Goal: Task Accomplishment & Management: Use online tool/utility

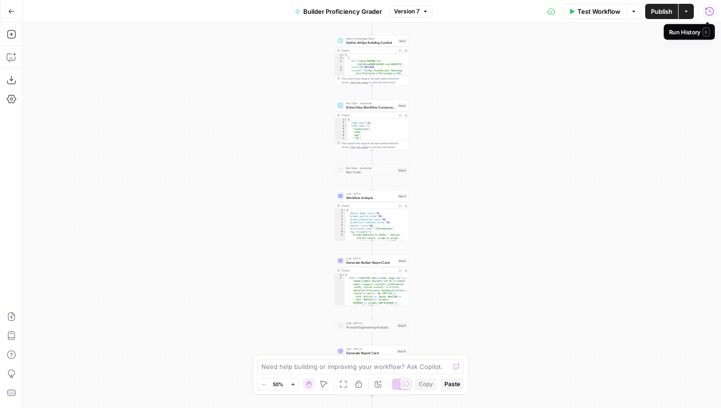
click at [708, 12] on icon "button" at bounding box center [709, 12] width 10 height 10
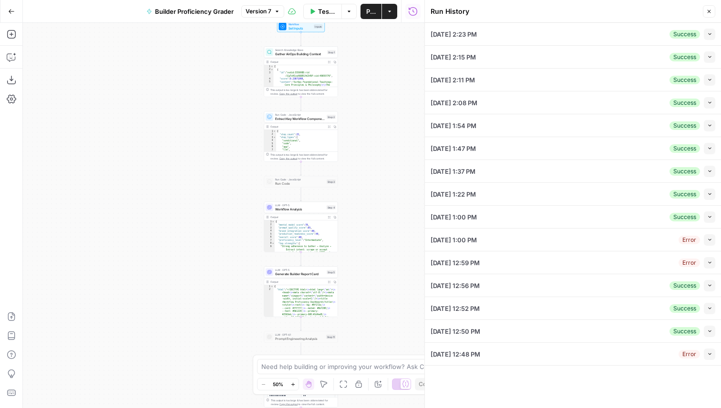
drag, startPoint x: 283, startPoint y: 121, endPoint x: 186, endPoint y: 133, distance: 97.6
click at [186, 134] on div "Workflow Set Inputs Inputs Search Knowledge Base Gather AirOps Building Context…" at bounding box center [223, 216] width 401 height 386
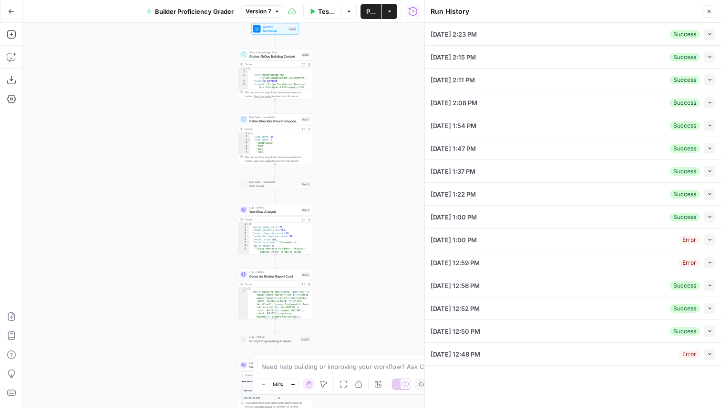
click at [708, 34] on icon "button" at bounding box center [709, 33] width 5 height 5
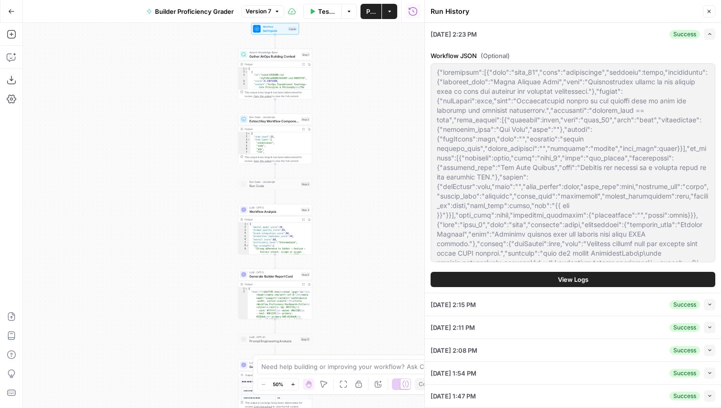
click at [519, 281] on button "View Logs" at bounding box center [572, 279] width 285 height 15
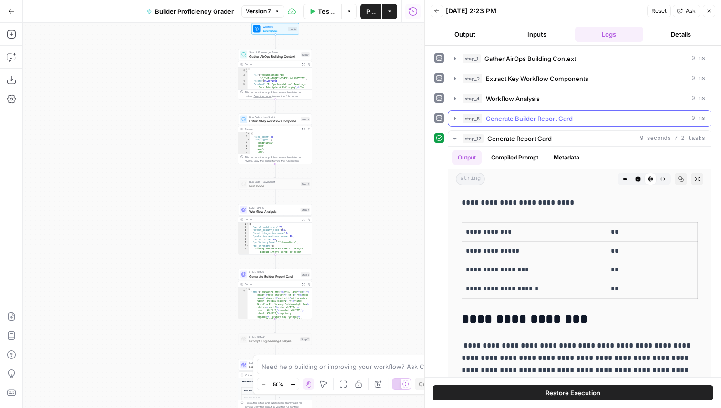
click at [453, 120] on icon "button" at bounding box center [455, 119] width 8 height 8
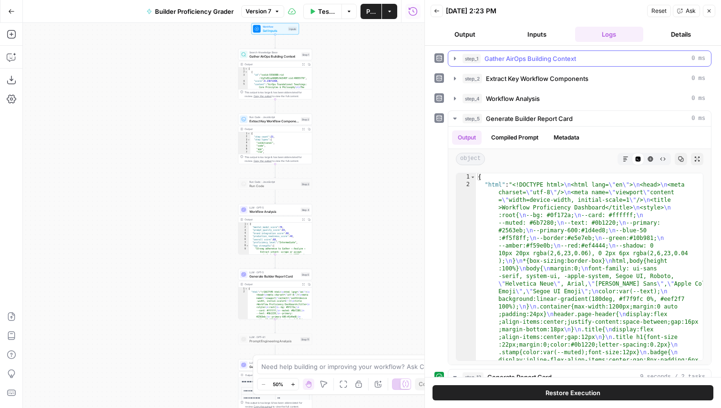
click at [438, 11] on icon "button" at bounding box center [437, 11] width 6 height 6
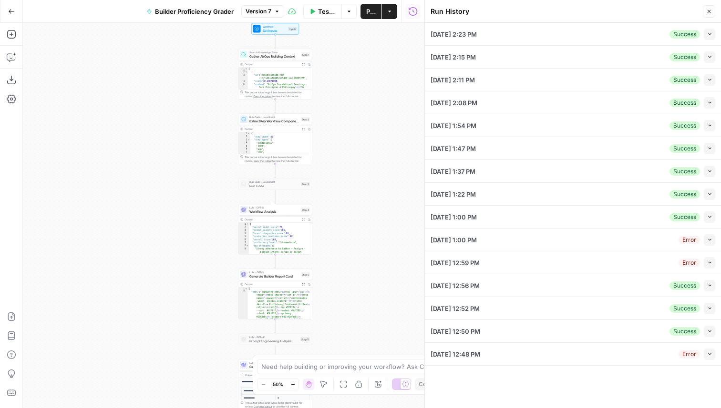
click at [710, 59] on icon "button" at bounding box center [709, 56] width 5 height 5
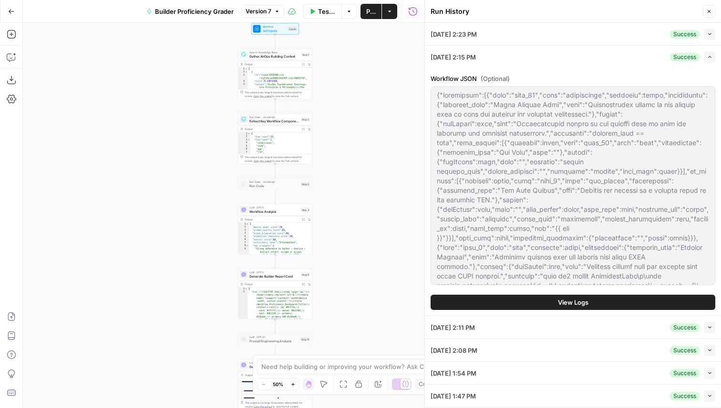
click at [516, 302] on button "View Logs" at bounding box center [572, 302] width 285 height 15
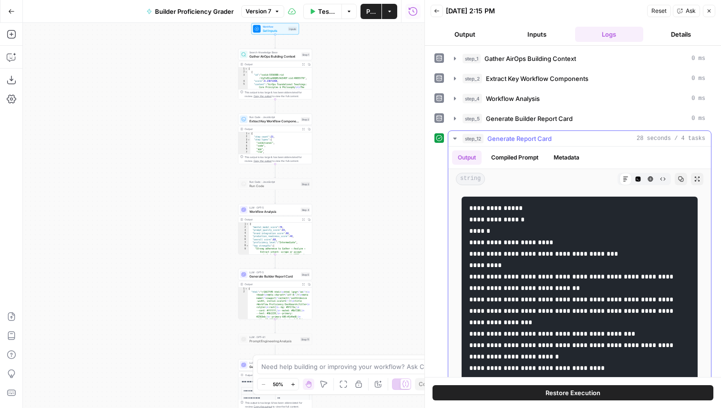
click at [652, 180] on icon "button" at bounding box center [650, 179] width 6 height 6
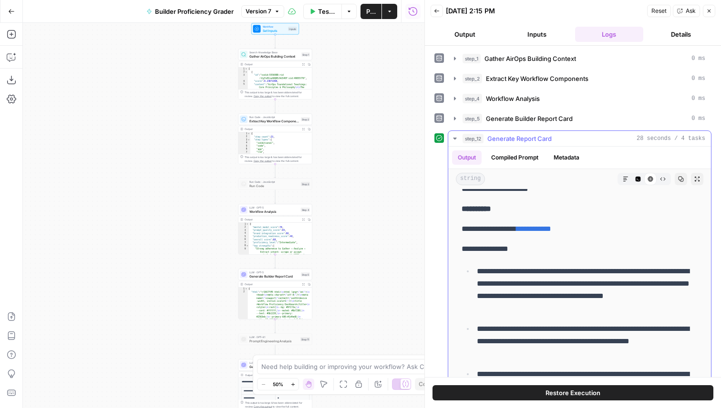
scroll to position [136, 0]
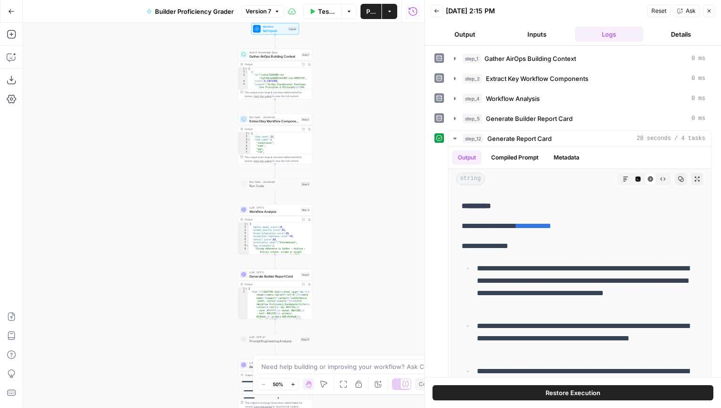
click at [437, 11] on icon "button" at bounding box center [436, 11] width 5 height 4
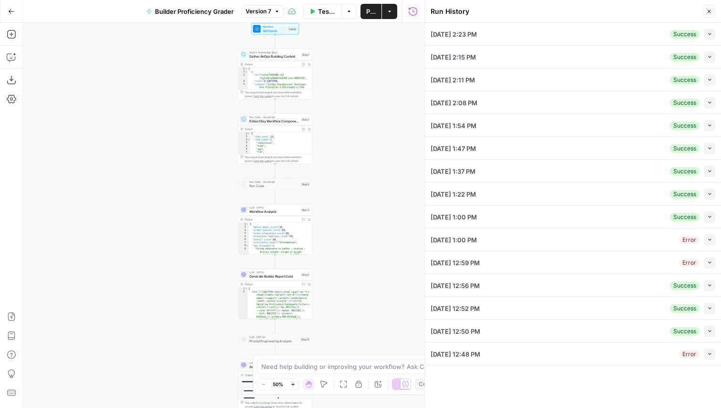
click at [708, 35] on icon "button" at bounding box center [709, 33] width 5 height 5
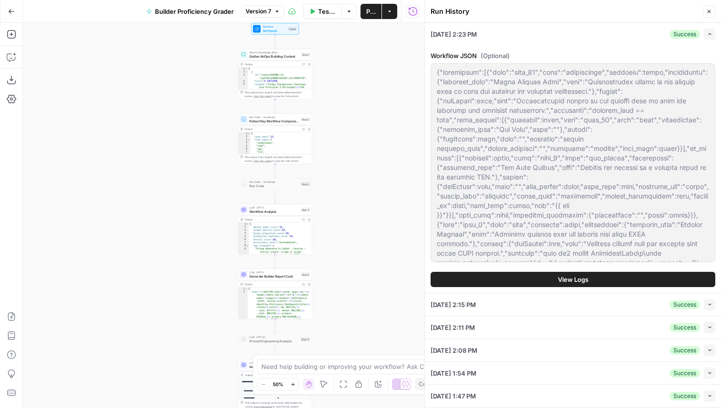
click at [566, 275] on span "View Logs" at bounding box center [573, 280] width 31 height 10
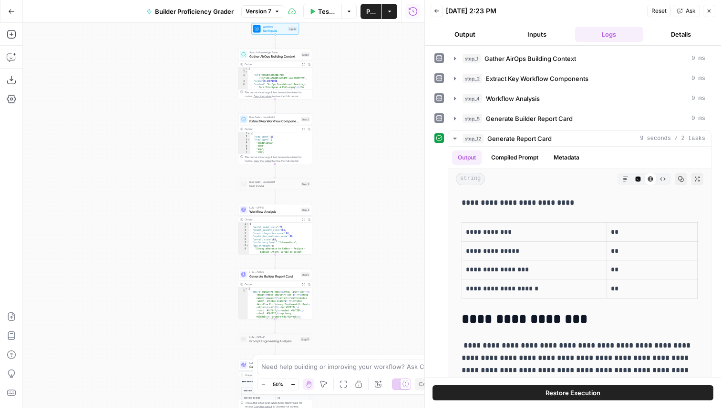
click at [536, 398] on button "Restore Execution" at bounding box center [572, 393] width 281 height 15
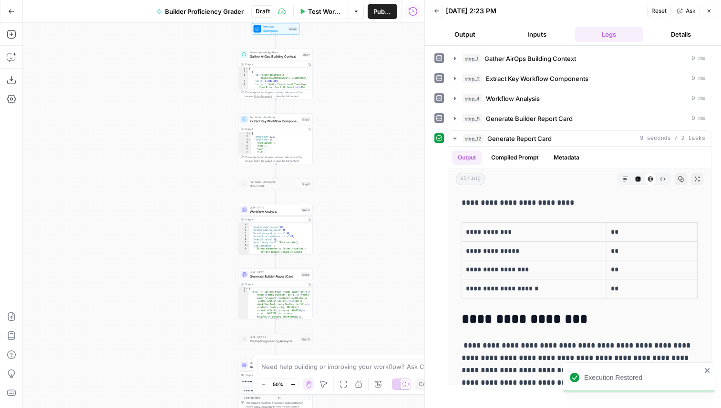
drag, startPoint x: 364, startPoint y: 282, endPoint x: 364, endPoint y: 61, distance: 221.2
click at [364, 63] on div "Workflow Set Inputs Inputs Search Knowledge Base Gather AirOps Building Context…" at bounding box center [223, 216] width 401 height 386
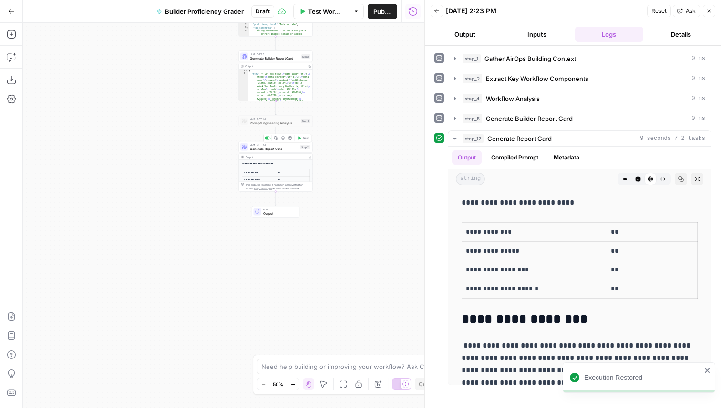
click at [299, 136] on icon "button" at bounding box center [299, 138] width 4 height 4
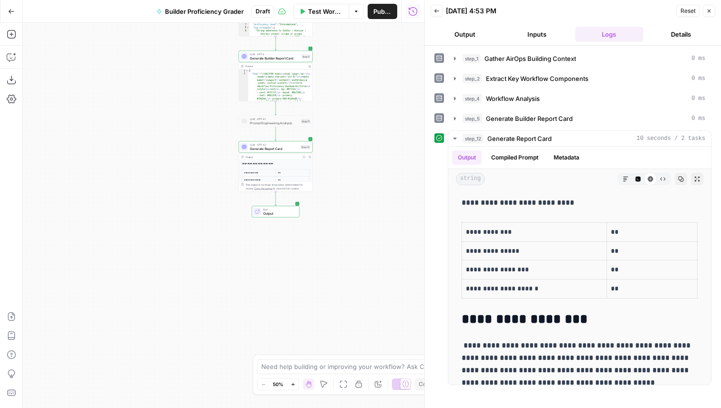
click at [303, 156] on icon "button" at bounding box center [303, 156] width 3 height 3
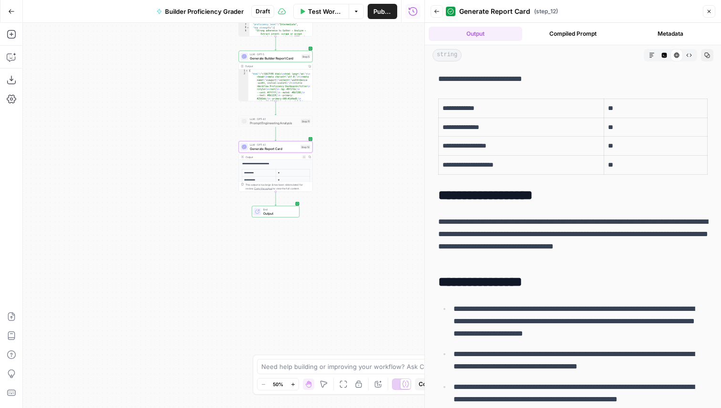
click at [281, 149] on span "Generate Report Card" at bounding box center [274, 148] width 49 height 5
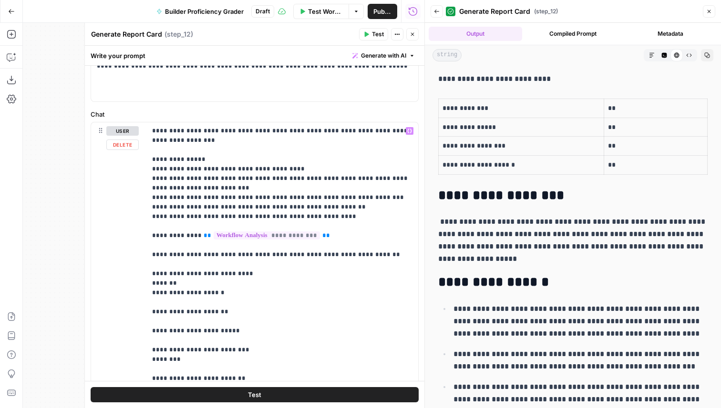
scroll to position [8, 0]
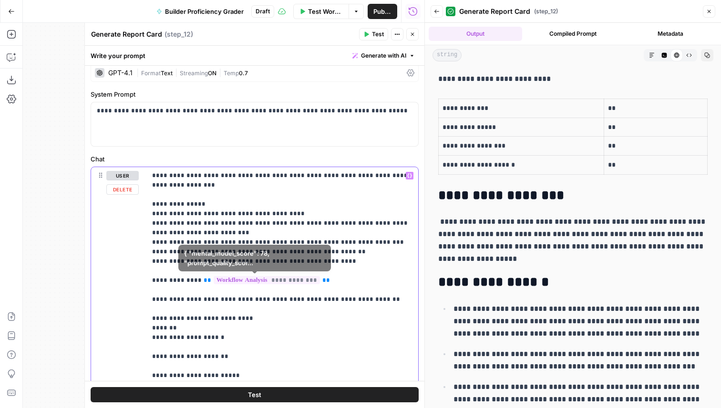
click at [337, 263] on p "**********" at bounding box center [282, 347] width 260 height 353
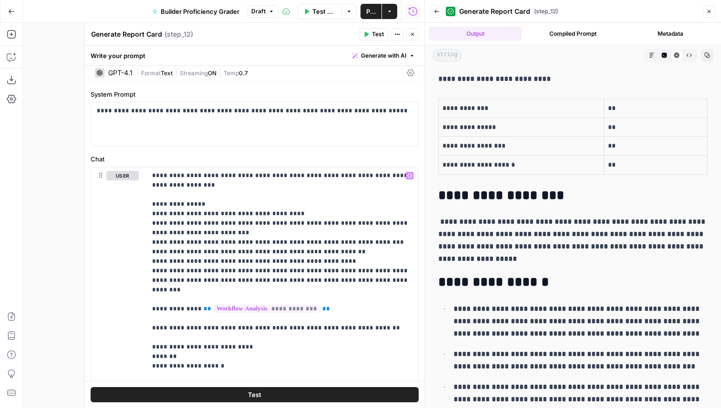
click at [381, 30] on button "Test" at bounding box center [373, 34] width 29 height 12
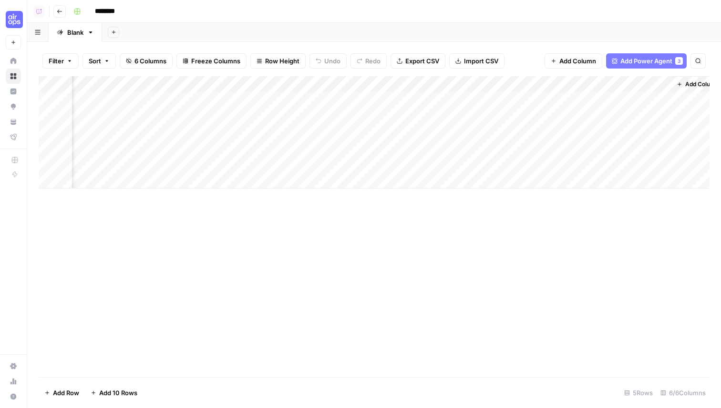
scroll to position [0, 212]
click at [325, 101] on div "Add Column" at bounding box center [374, 132] width 671 height 112
click at [475, 82] on div "Add Column" at bounding box center [374, 132] width 671 height 112
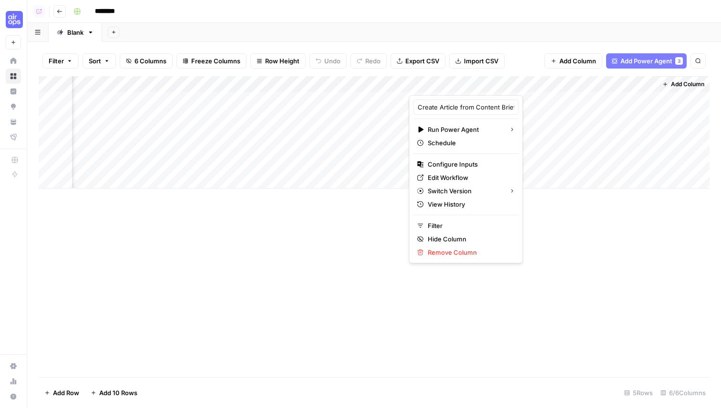
click at [264, 259] on div "Add Column" at bounding box center [374, 226] width 671 height 301
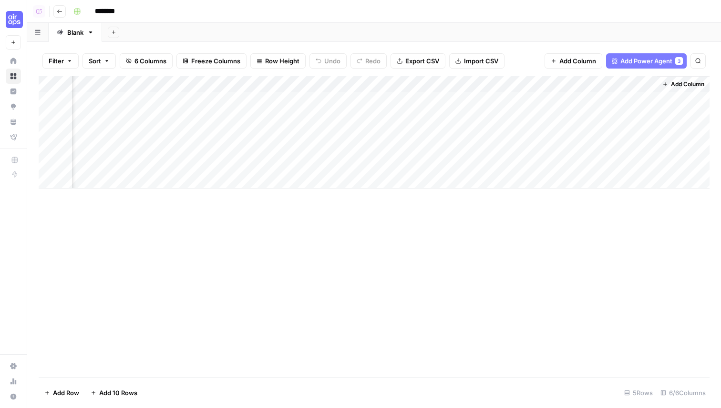
click at [523, 82] on div "Add Column" at bounding box center [374, 132] width 671 height 112
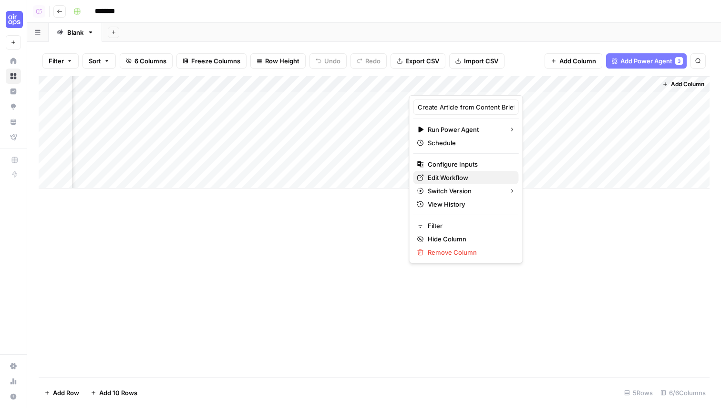
click at [462, 175] on span "Edit Workflow" at bounding box center [469, 178] width 83 height 10
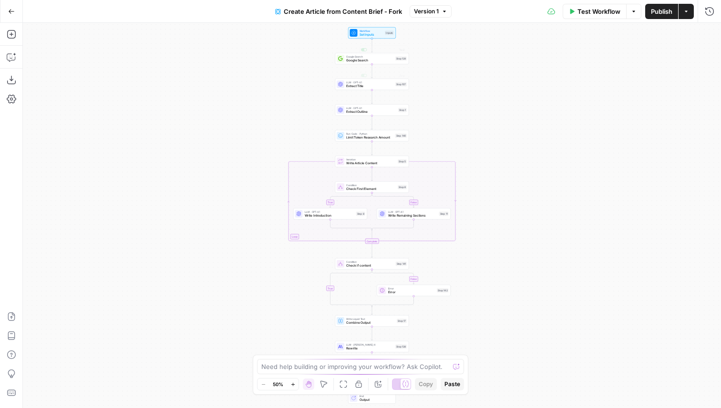
click at [374, 30] on span "Workflow" at bounding box center [371, 31] width 24 height 4
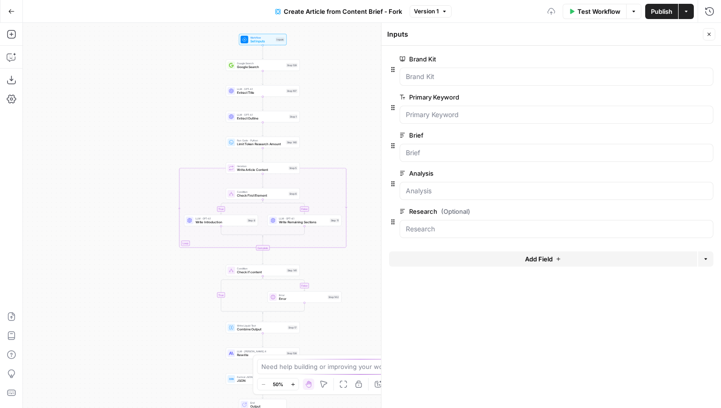
drag, startPoint x: 283, startPoint y: 120, endPoint x: 144, endPoint y: 135, distance: 139.5
click at [145, 135] on div "true false false true Workflow Set Inputs Inputs Google Search Google Search St…" at bounding box center [372, 216] width 698 height 386
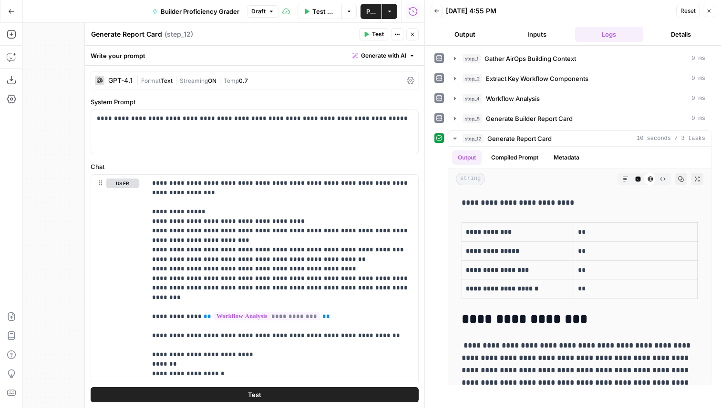
scroll to position [8, 0]
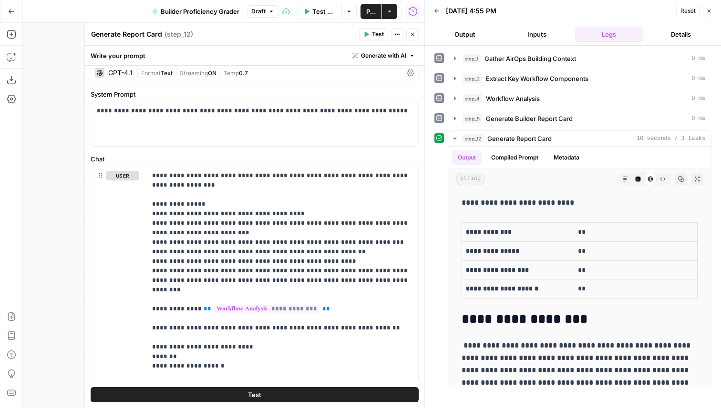
click at [369, 15] on span "Publish" at bounding box center [371, 12] width 10 height 10
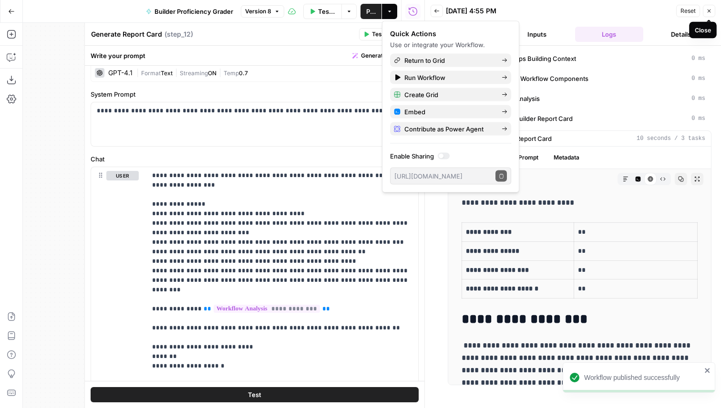
click at [707, 12] on icon "button" at bounding box center [709, 11] width 6 height 6
